Goal: Task Accomplishment & Management: Manage account settings

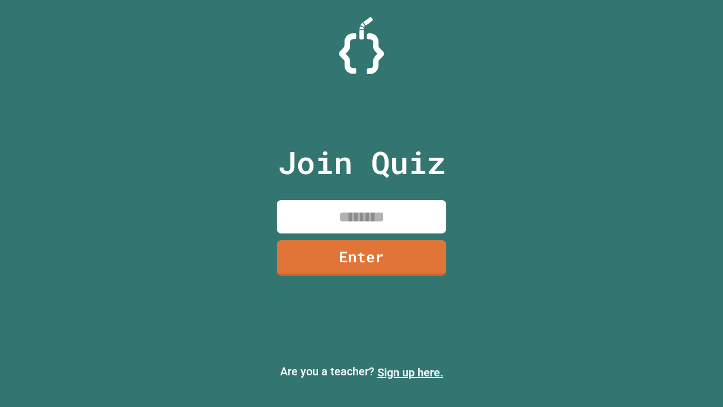
click at [410, 372] on link "Sign up here." at bounding box center [411, 373] width 66 height 14
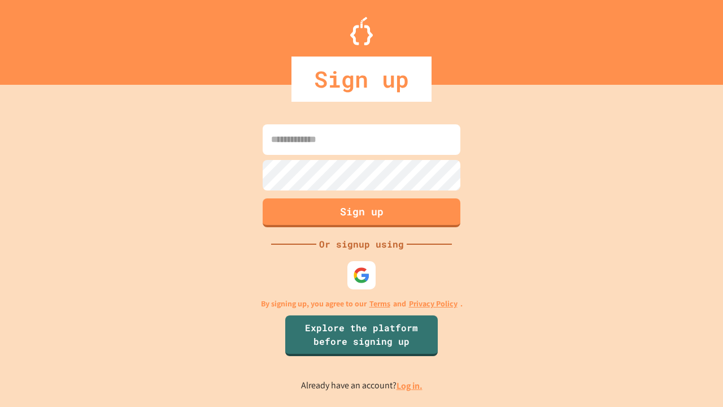
click at [410, 385] on link "Log in." at bounding box center [410, 386] width 26 height 12
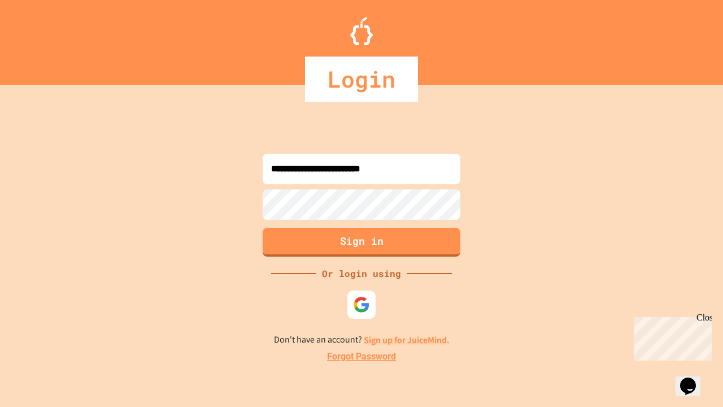
type input "**********"
